Goal: Information Seeking & Learning: Learn about a topic

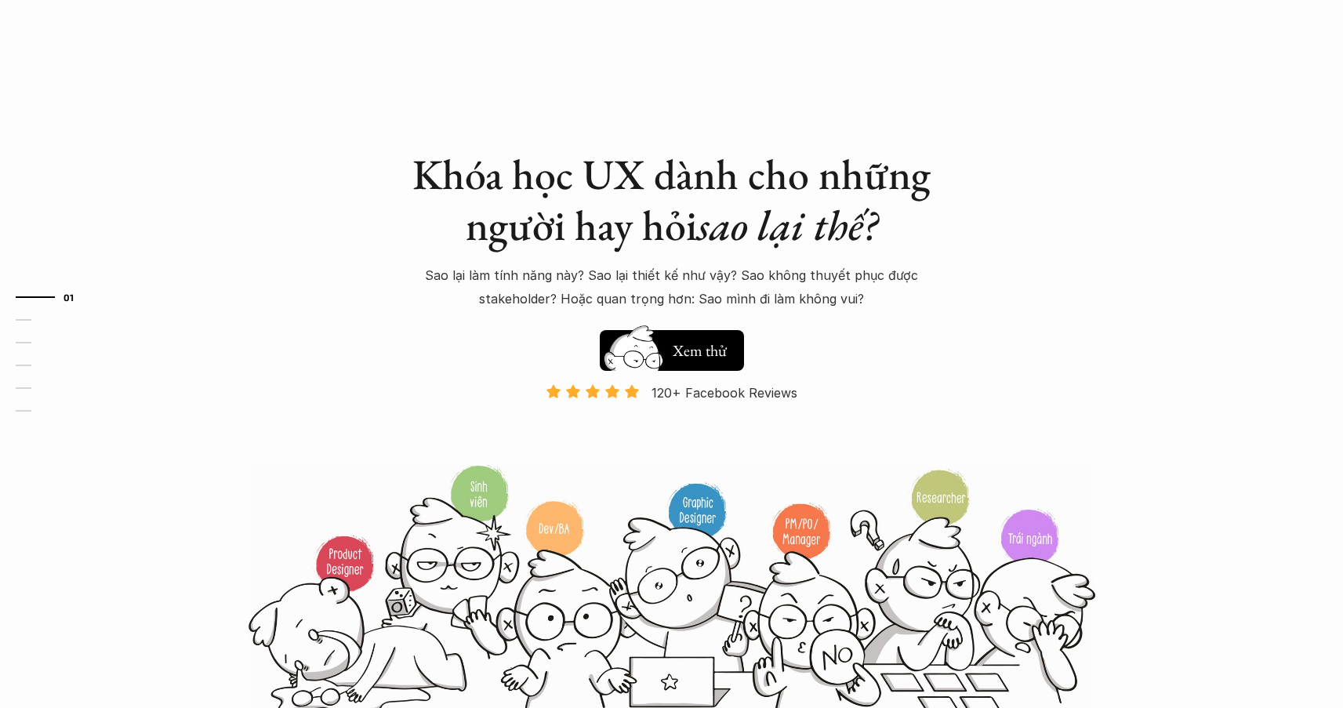
drag, startPoint x: 1107, startPoint y: 234, endPoint x: 1129, endPoint y: 266, distance: 38.9
click at [1108, 236] on div "Khóa học UX dành cho những người hay hỏi sao lại thế? Sao lại làm tính năng này…" at bounding box center [671, 358] width 940 height 717
drag, startPoint x: 567, startPoint y: 95, endPoint x: 589, endPoint y: 203, distance: 110.2
click at [567, 95] on div "Khóa học UX dành cho những người hay hỏi sao lại thế? Sao lại làm tính năng này…" at bounding box center [671, 358] width 940 height 717
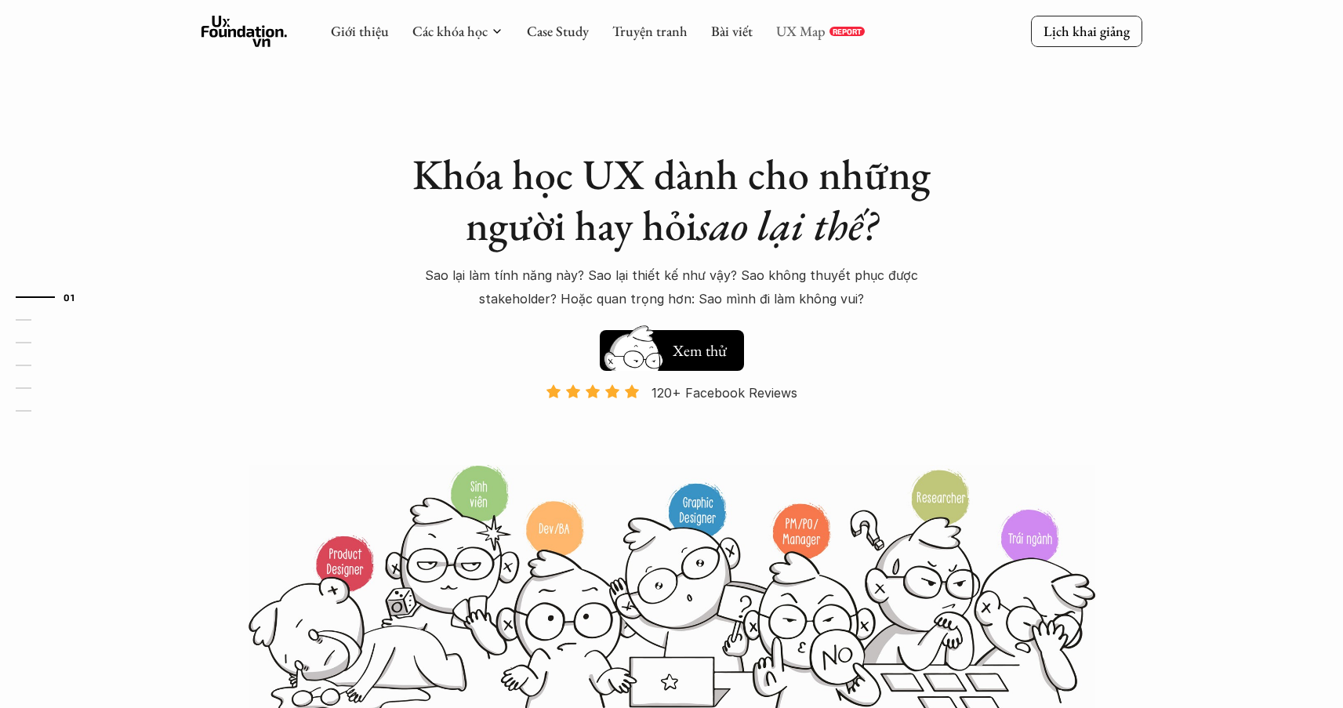
click at [803, 30] on link "UX Map" at bounding box center [800, 31] width 49 height 18
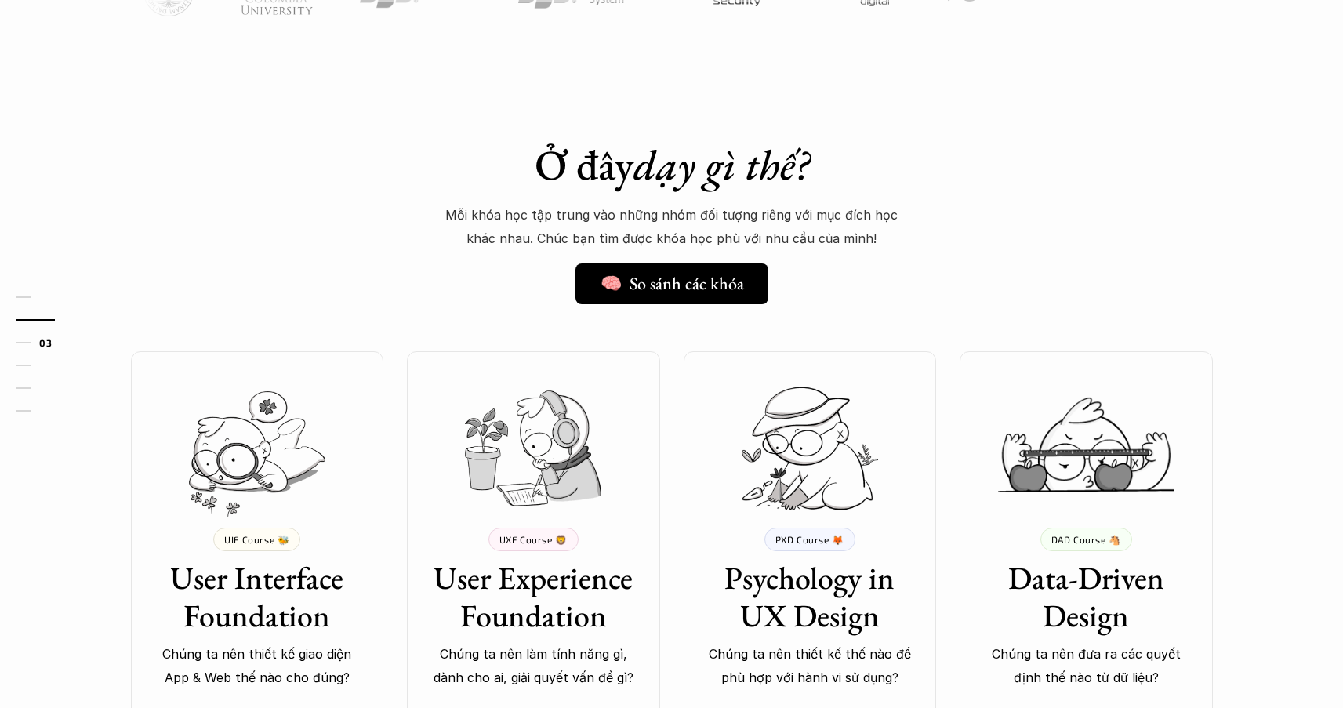
scroll to position [1158, 0]
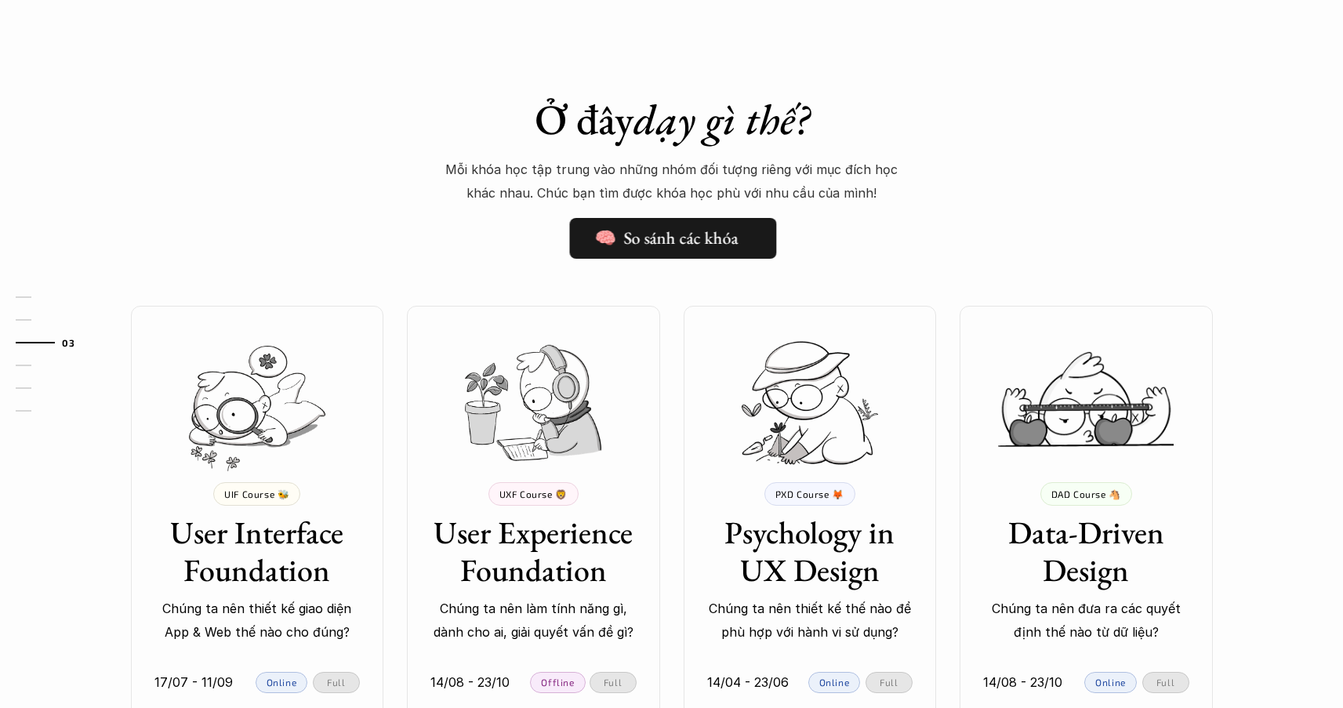
click at [679, 223] on link "🧠 So sánh các khóa" at bounding box center [673, 238] width 207 height 41
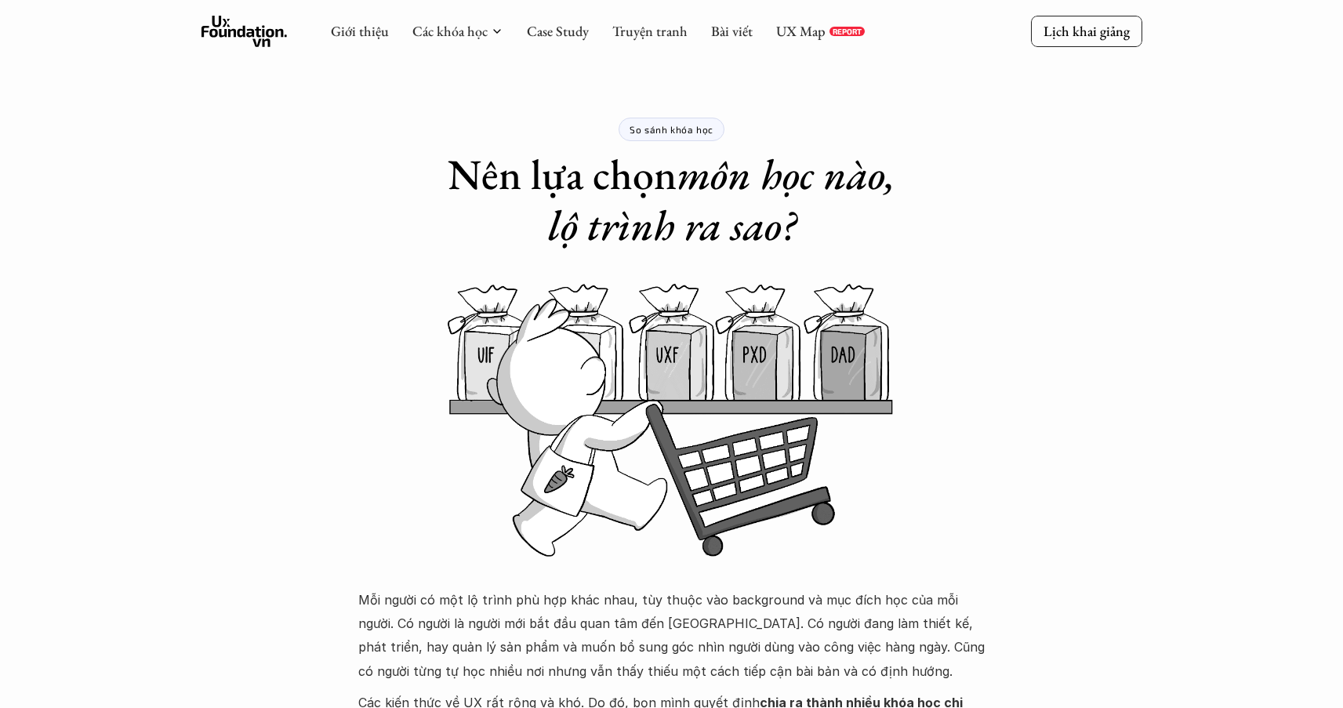
scroll to position [1158, 0]
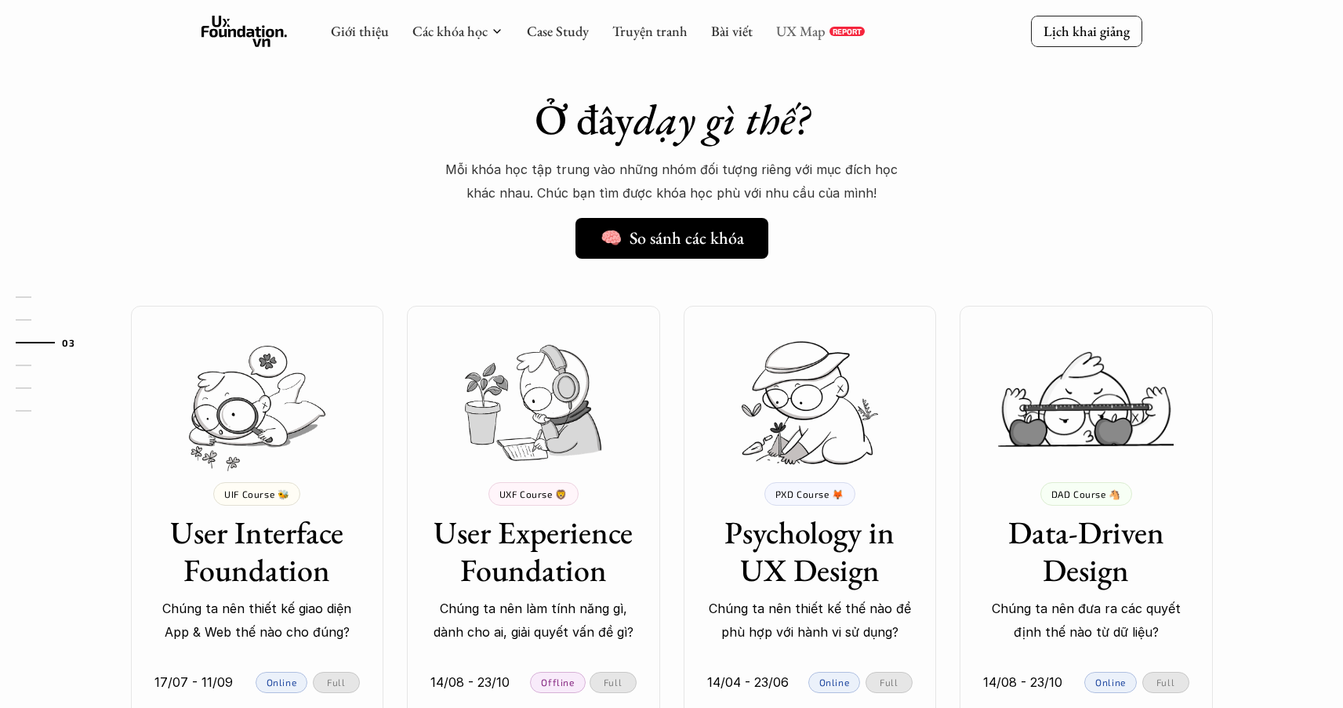
click at [806, 31] on link "UX Map" at bounding box center [800, 31] width 49 height 18
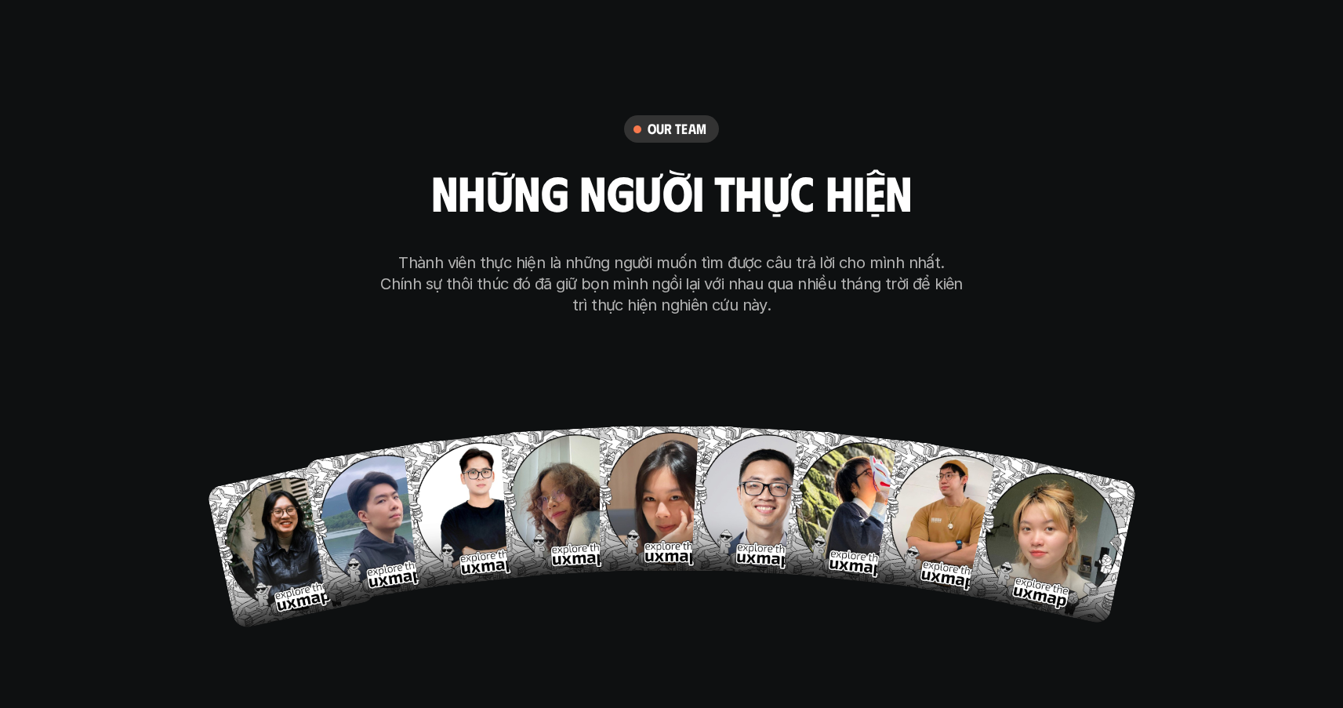
scroll to position [9212, 0]
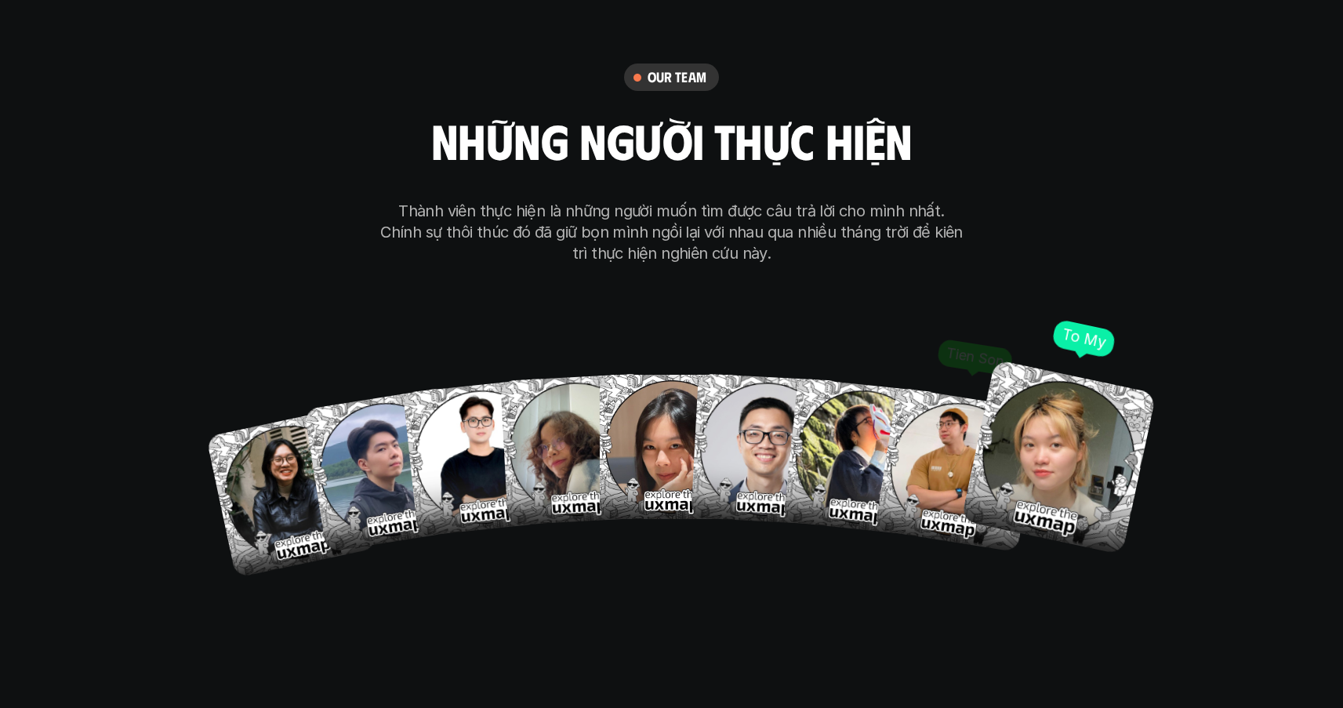
click at [1079, 379] on img at bounding box center [1057, 457] width 195 height 195
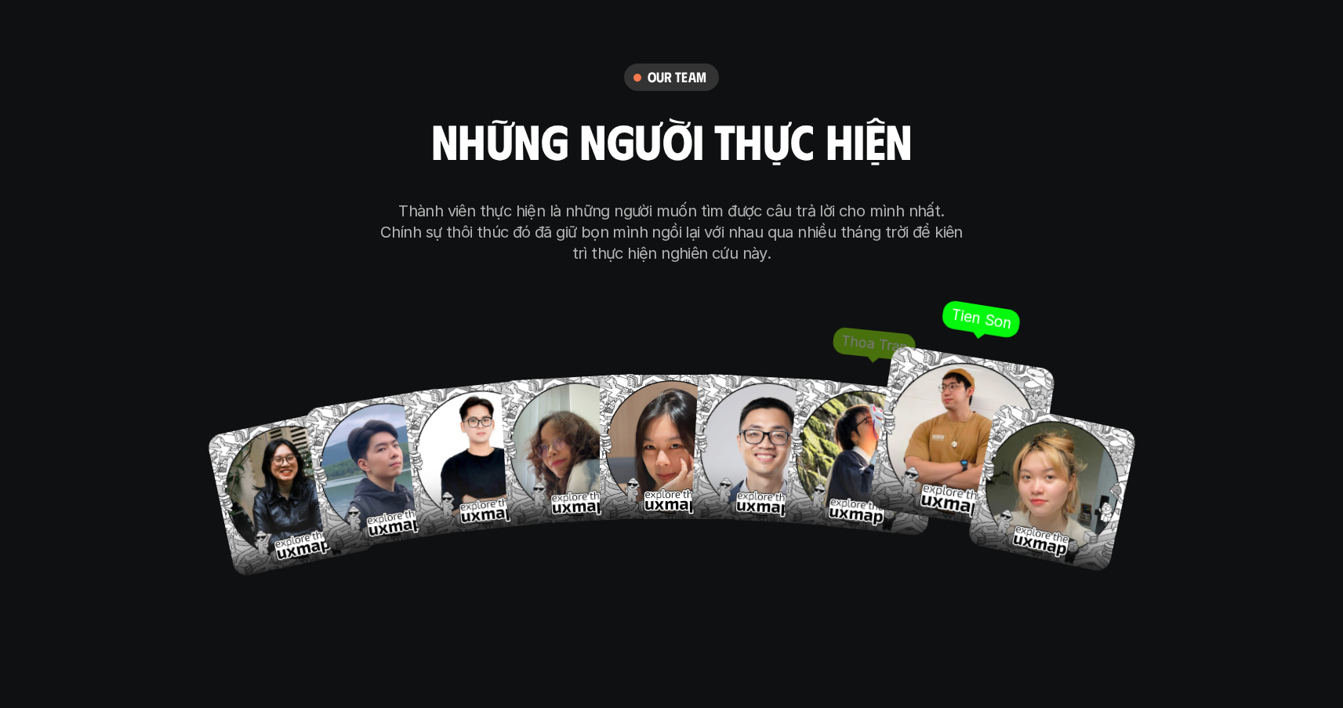
click at [944, 389] on img at bounding box center [962, 439] width 188 height 188
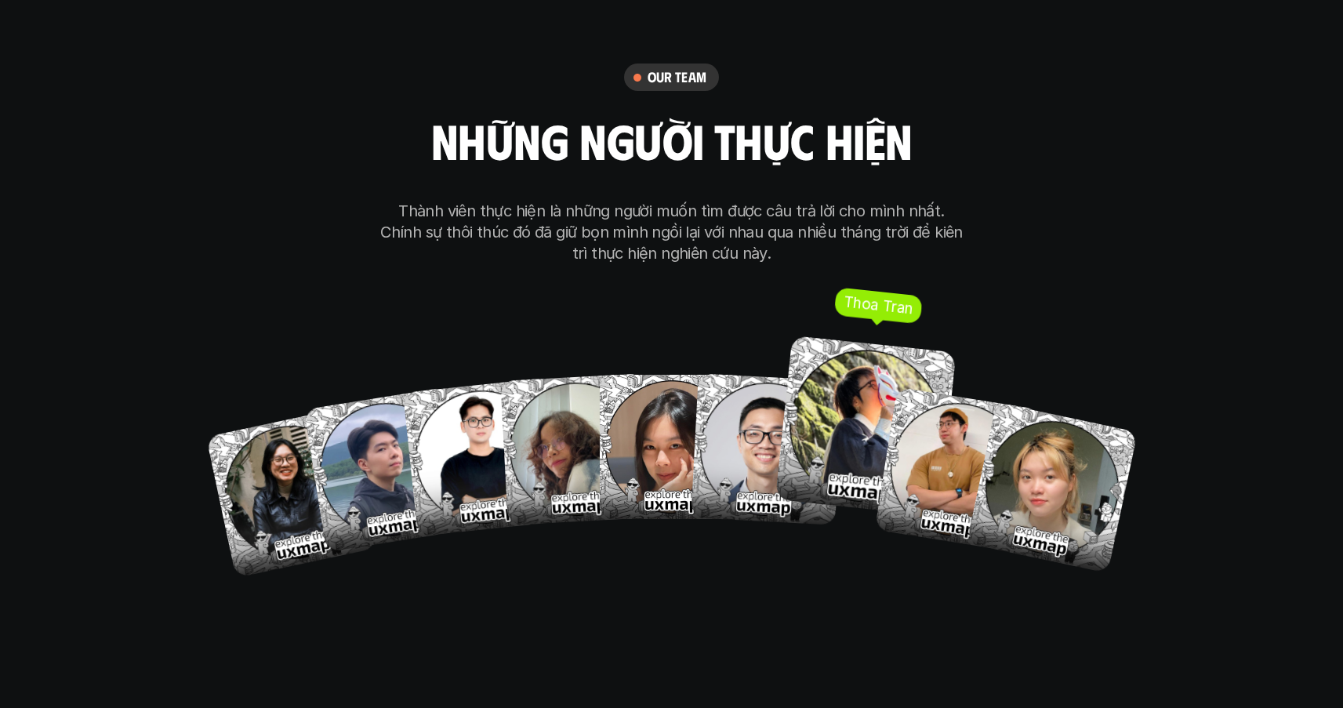
click at [838, 350] on img at bounding box center [864, 425] width 181 height 181
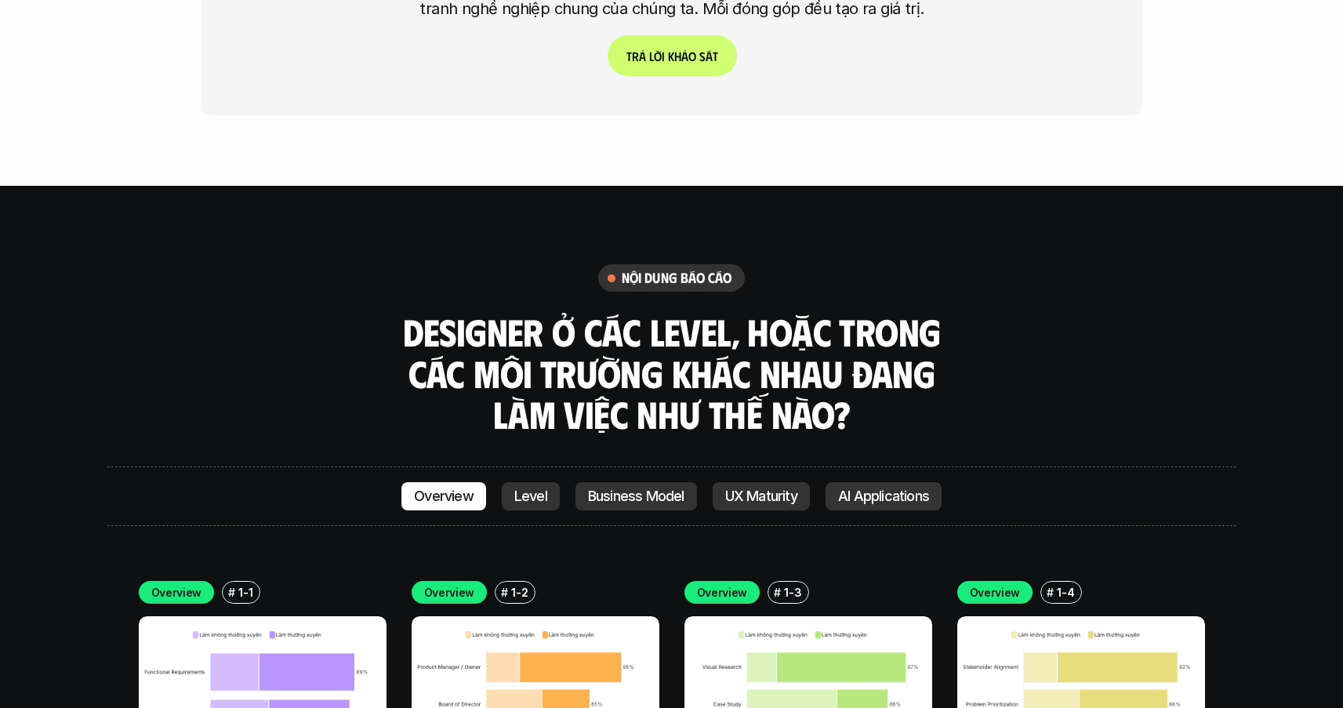
scroll to position [4356, 0]
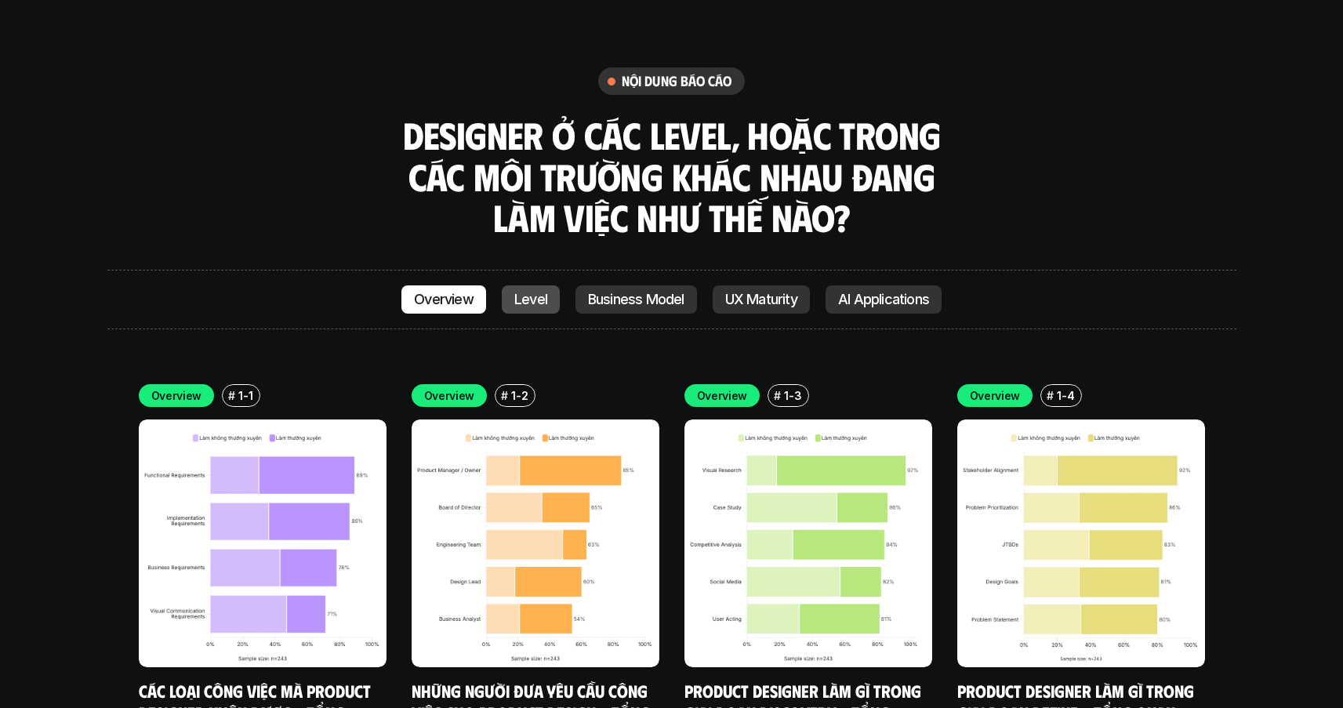
click at [523, 292] on p "Level" at bounding box center [530, 300] width 33 height 16
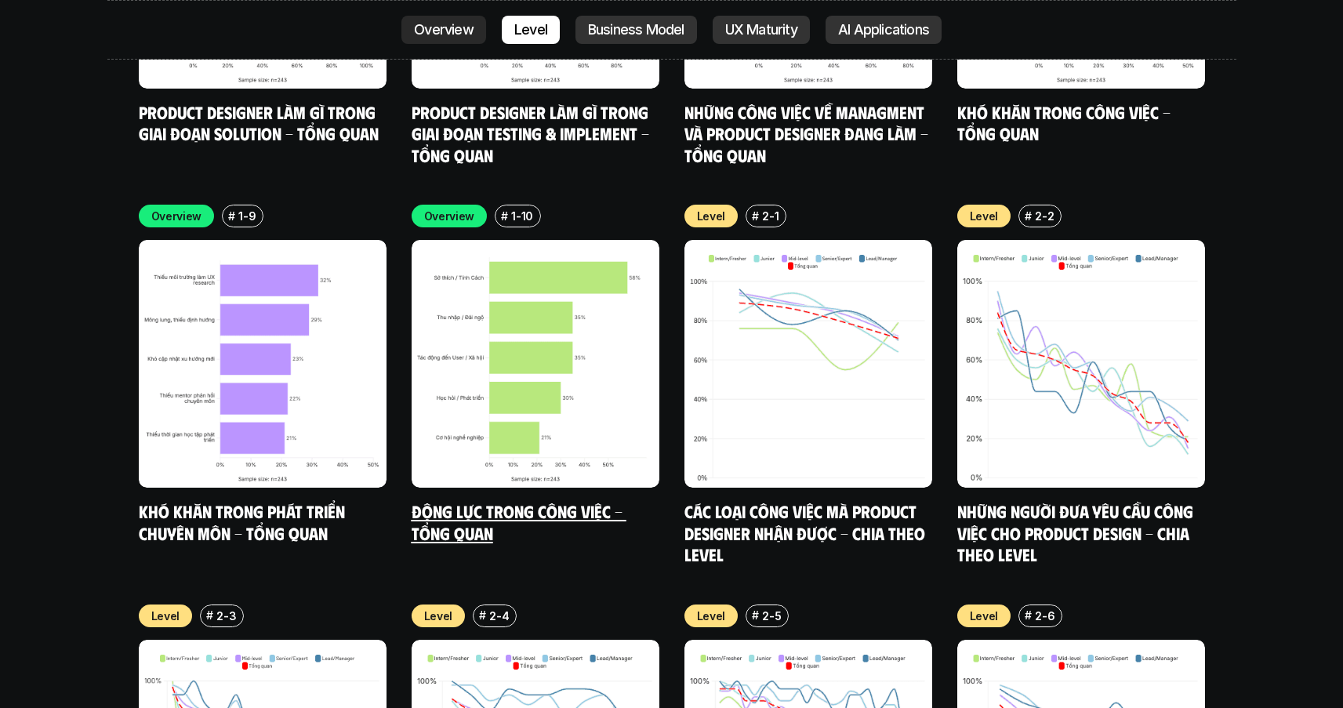
scroll to position [5393, 0]
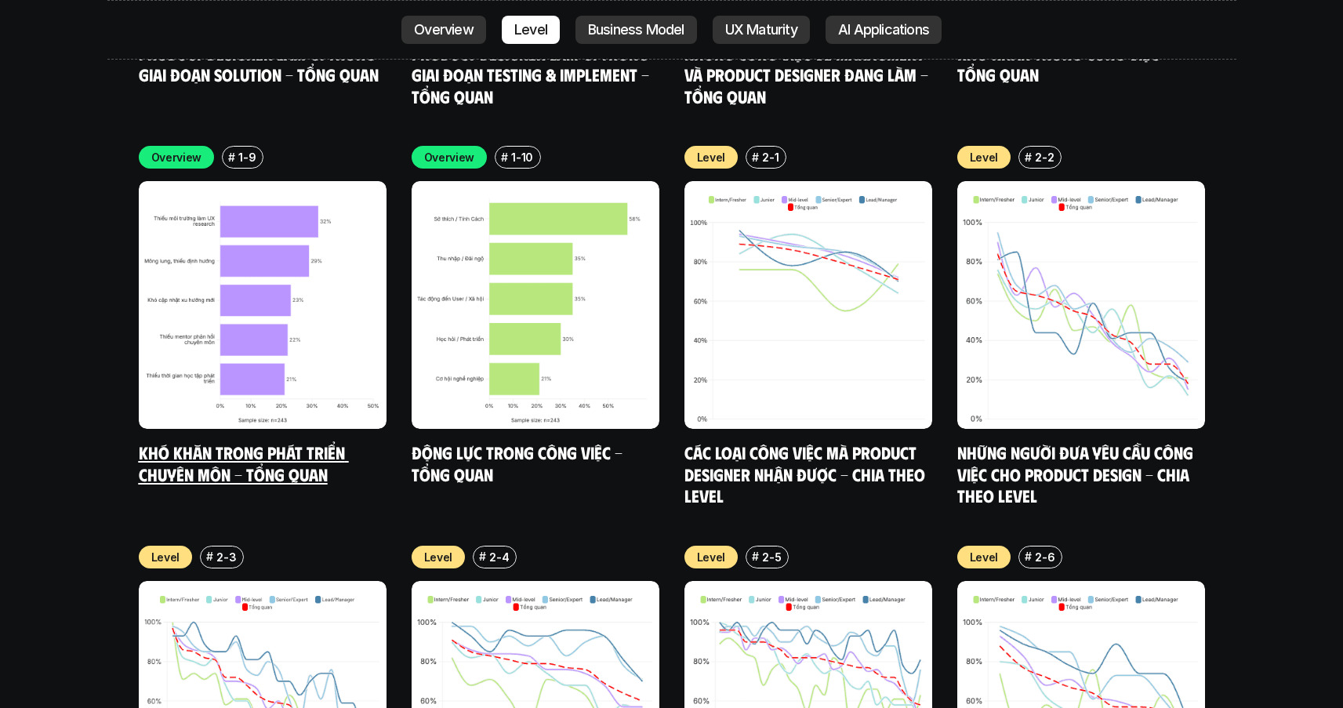
click at [252, 216] on img at bounding box center [263, 305] width 248 height 248
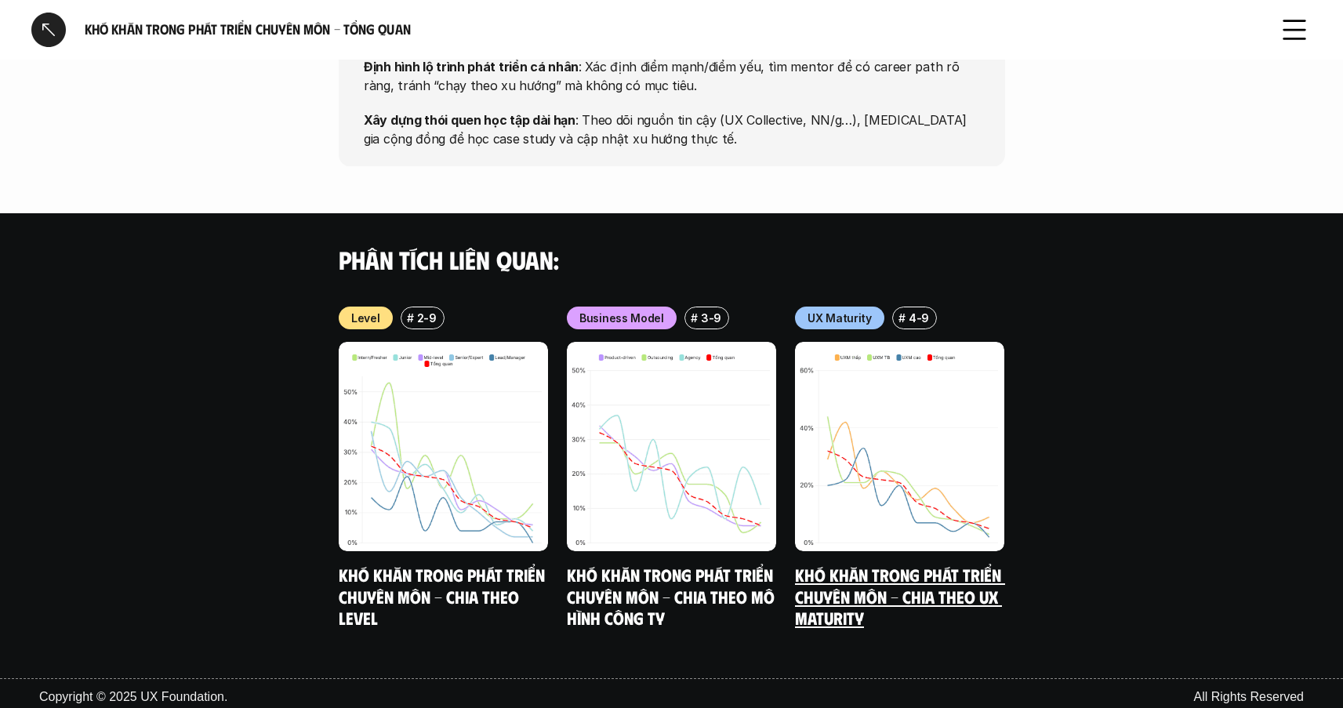
scroll to position [1418, 0]
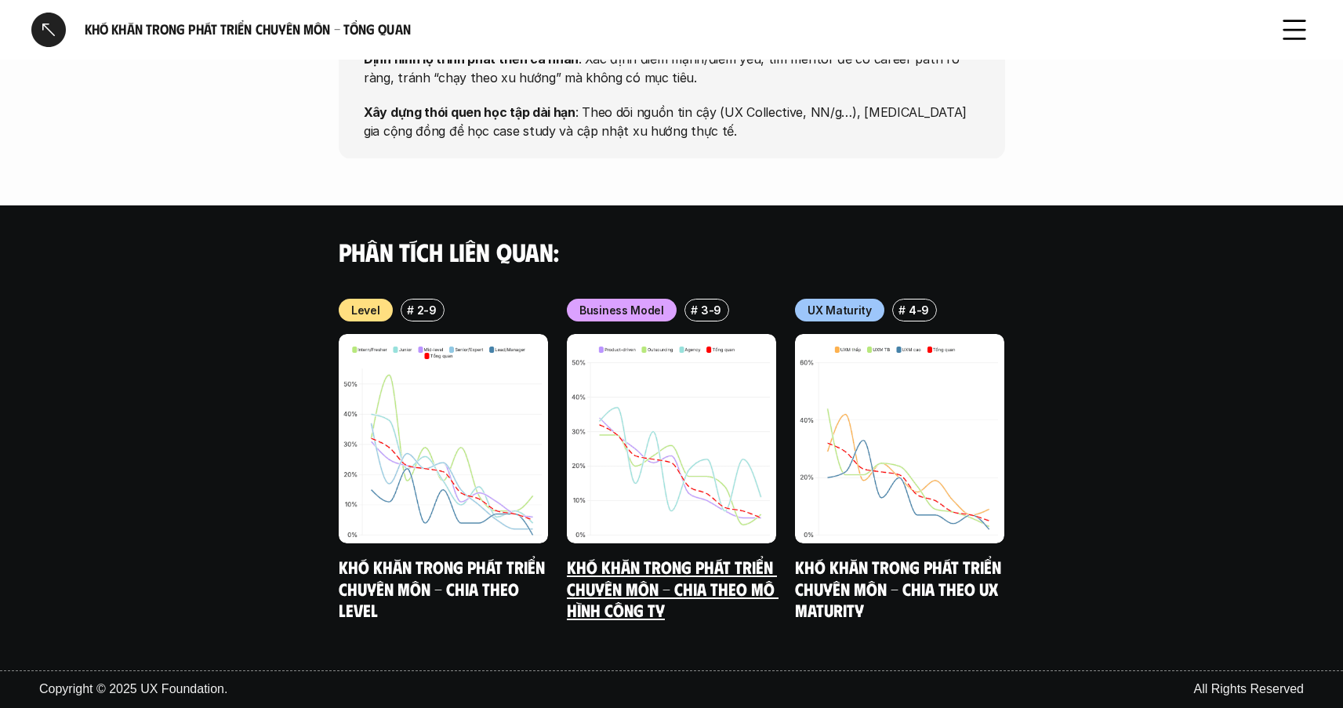
click at [709, 413] on img at bounding box center [671, 438] width 209 height 209
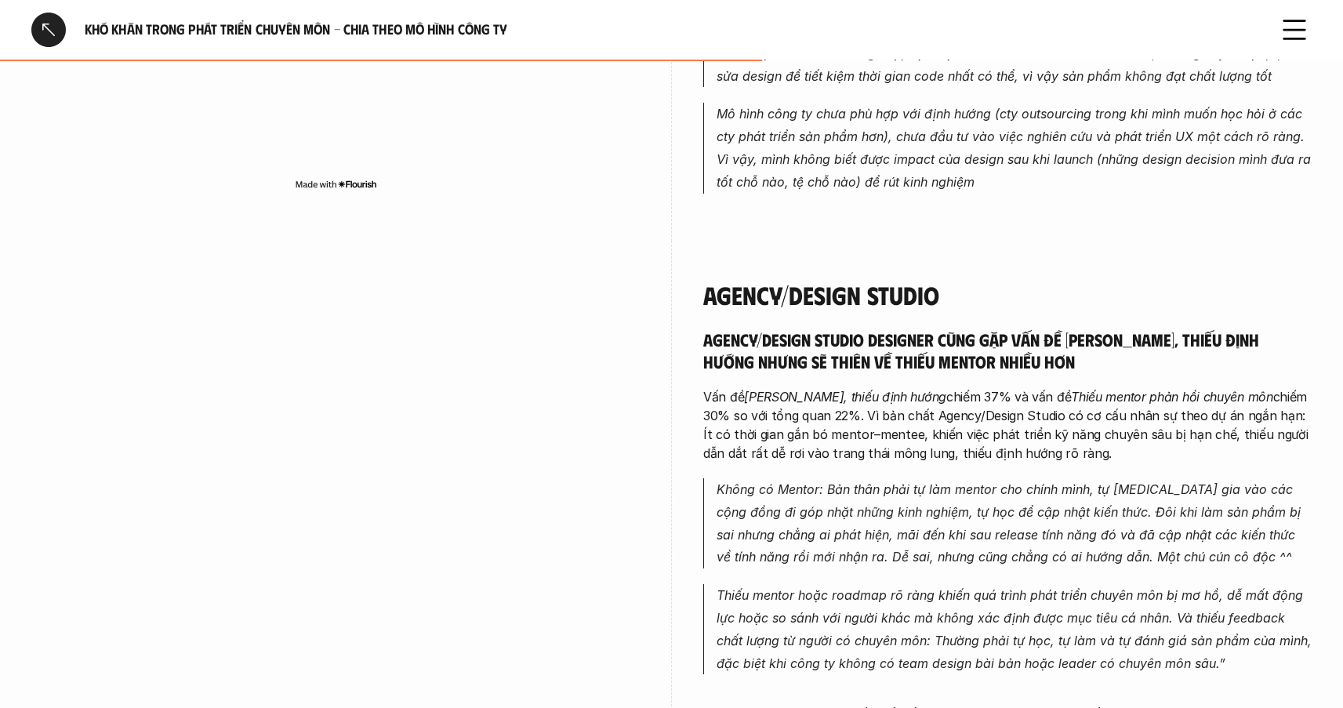
scroll to position [2901, 0]
